Goal: Obtain resource: Download file/media

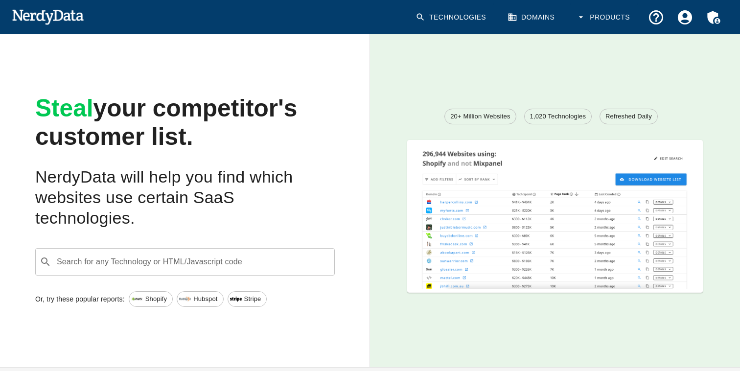
click at [686, 14] on icon "Account Settings" at bounding box center [684, 17] width 17 height 17
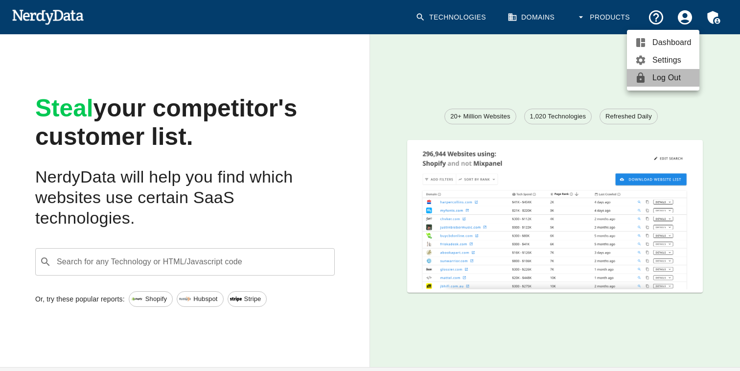
click at [659, 82] on span "Log Out" at bounding box center [671, 78] width 39 height 12
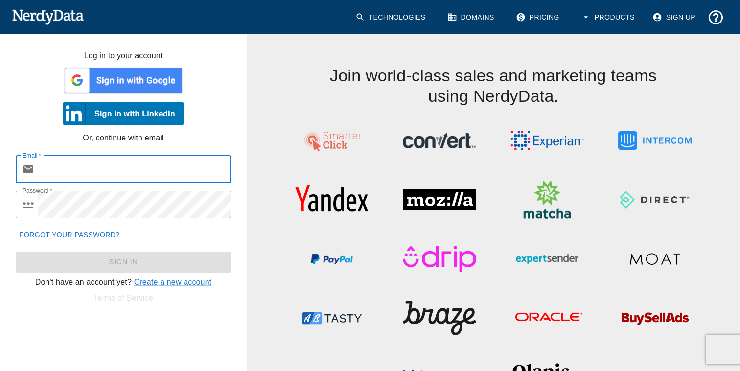
type input "[EMAIL_ADDRESS][DOMAIN_NAME]"
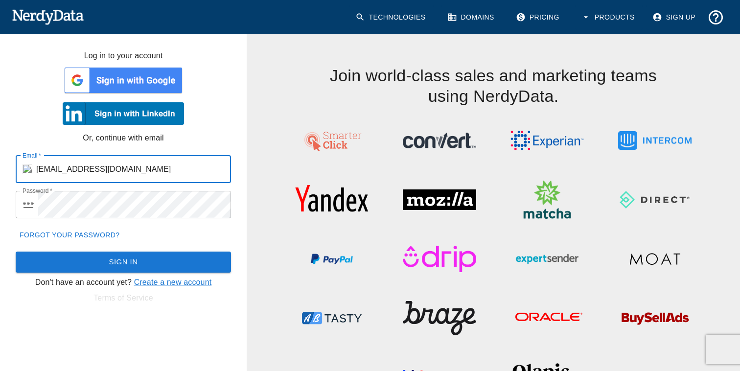
click at [141, 260] on button "Sign In" at bounding box center [123, 262] width 215 height 21
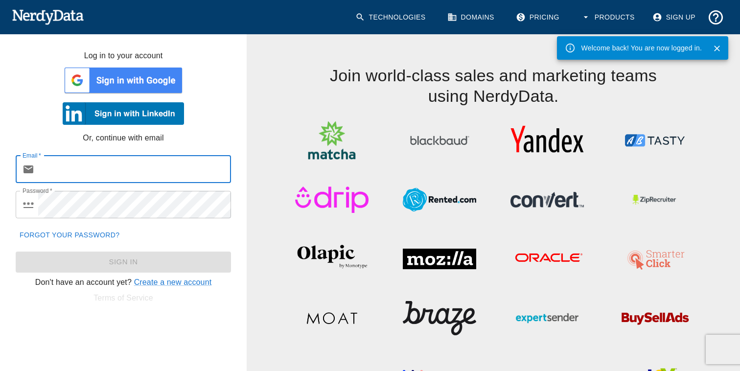
type input "[EMAIL_ADDRESS][DOMAIN_NAME]"
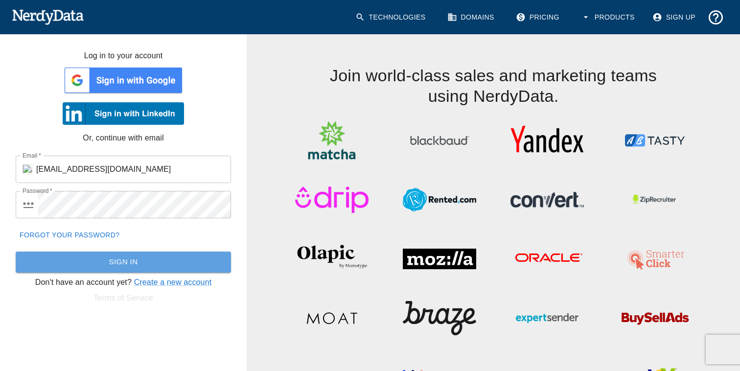
click at [136, 259] on button "Sign In" at bounding box center [123, 262] width 215 height 21
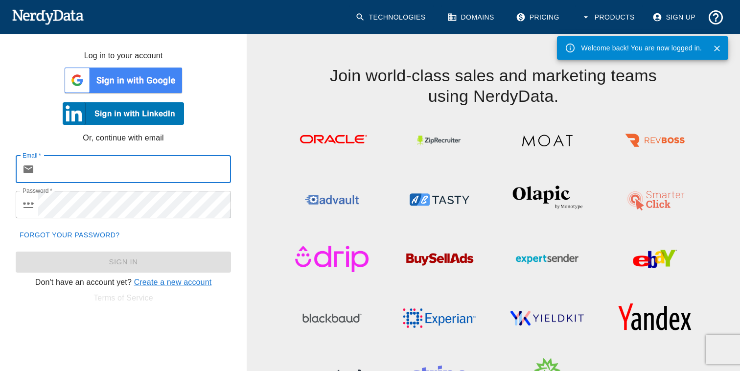
type input "[EMAIL_ADDRESS][DOMAIN_NAME]"
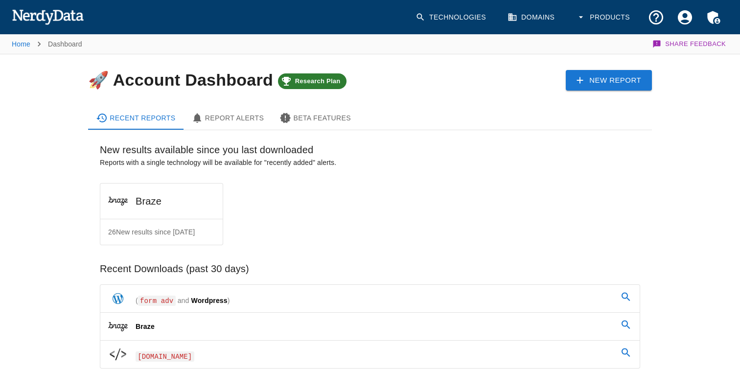
click at [689, 17] on icon "Account Settings" at bounding box center [685, 17] width 14 height 14
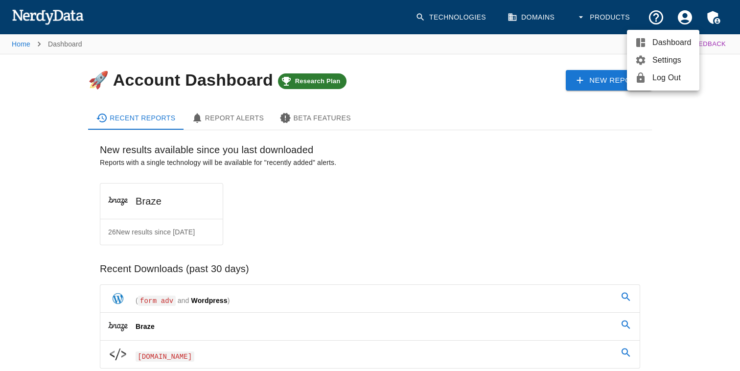
click at [667, 76] on span "Log Out" at bounding box center [671, 78] width 39 height 12
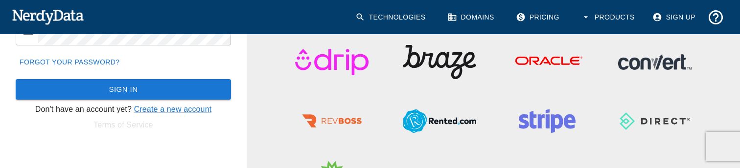
scroll to position [142, 0]
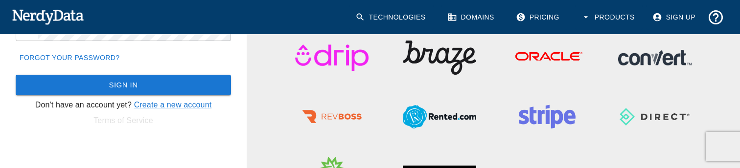
click at [98, 95] on button "Sign In" at bounding box center [123, 85] width 215 height 21
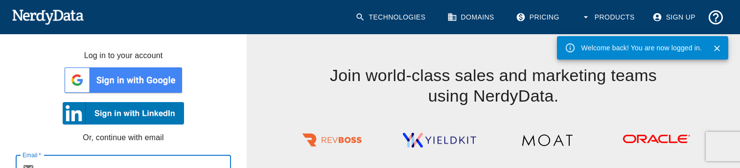
type input "[EMAIL_ADDRESS][DOMAIN_NAME]"
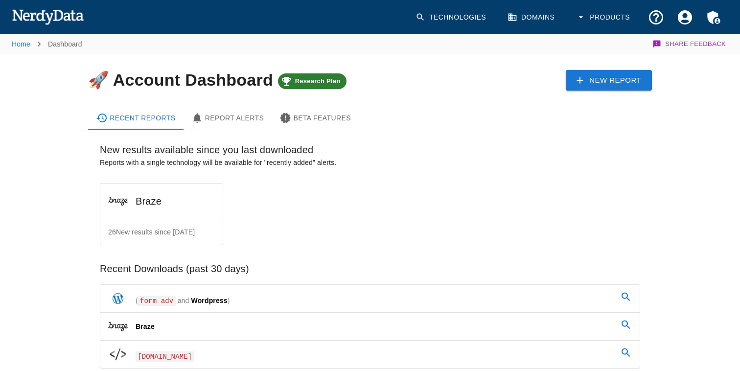
click at [159, 202] on h6 "Braze" at bounding box center [149, 201] width 26 height 16
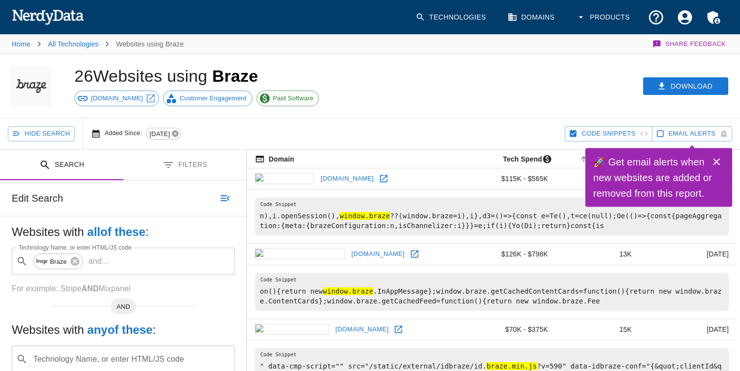
click at [179, 134] on icon at bounding box center [175, 134] width 8 height 8
click at [179, 194] on button "Search" at bounding box center [183, 198] width 49 height 15
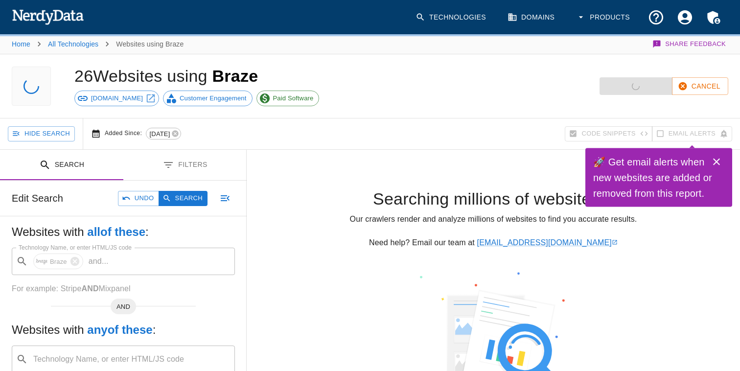
click at [198, 142] on div "Hide Search Added Since: 9/18/2025" at bounding box center [286, 133] width 557 height 31
click at [197, 143] on div "Hide Search Added Since: 9/18/2025" at bounding box center [286, 133] width 557 height 31
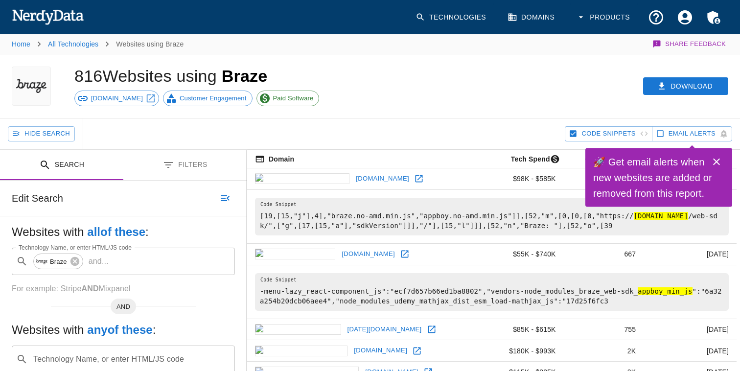
click at [213, 130] on div "Hide Search" at bounding box center [286, 133] width 557 height 31
click at [717, 160] on icon "Close" at bounding box center [716, 162] width 12 height 12
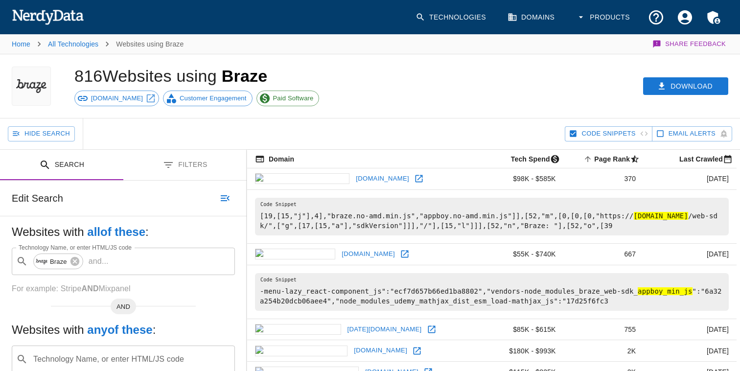
click at [509, 106] on div "Download" at bounding box center [570, 86] width 339 height 64
click at [688, 14] on icon "Account Settings" at bounding box center [685, 17] width 14 height 14
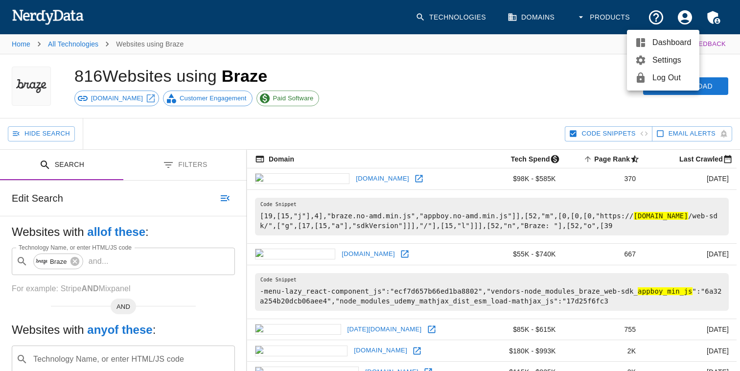
click at [658, 70] on link "Log Out" at bounding box center [663, 78] width 72 height 18
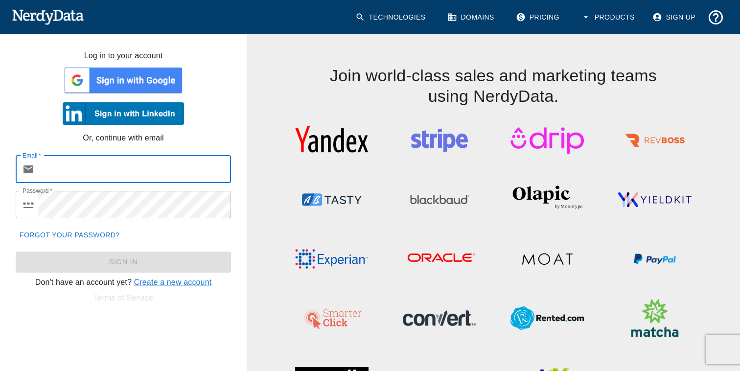
type input "[EMAIL_ADDRESS][DOMAIN_NAME]"
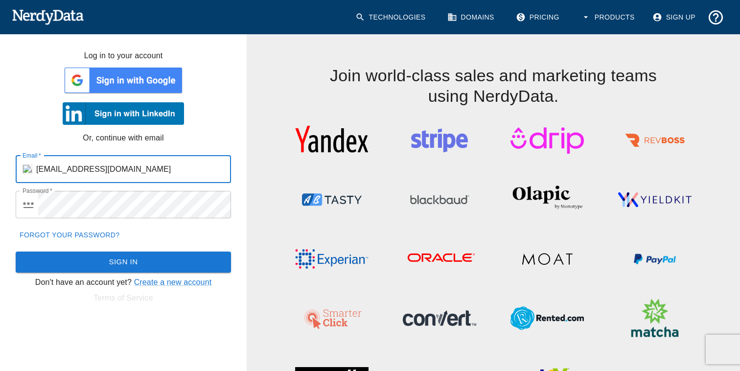
click at [162, 256] on button "Sign In" at bounding box center [123, 262] width 215 height 21
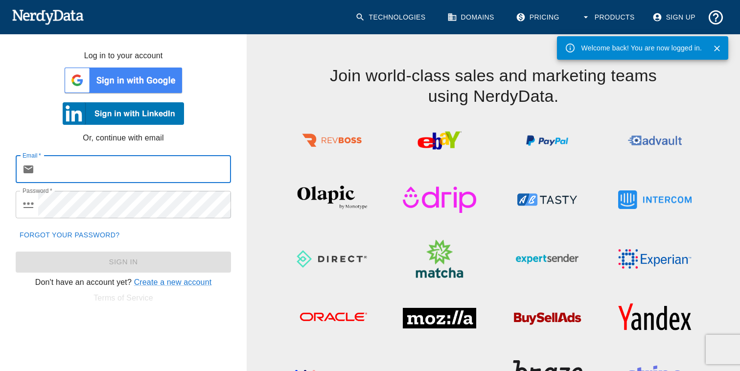
type input "[EMAIL_ADDRESS][DOMAIN_NAME]"
